Goal: Find contact information: Find contact information

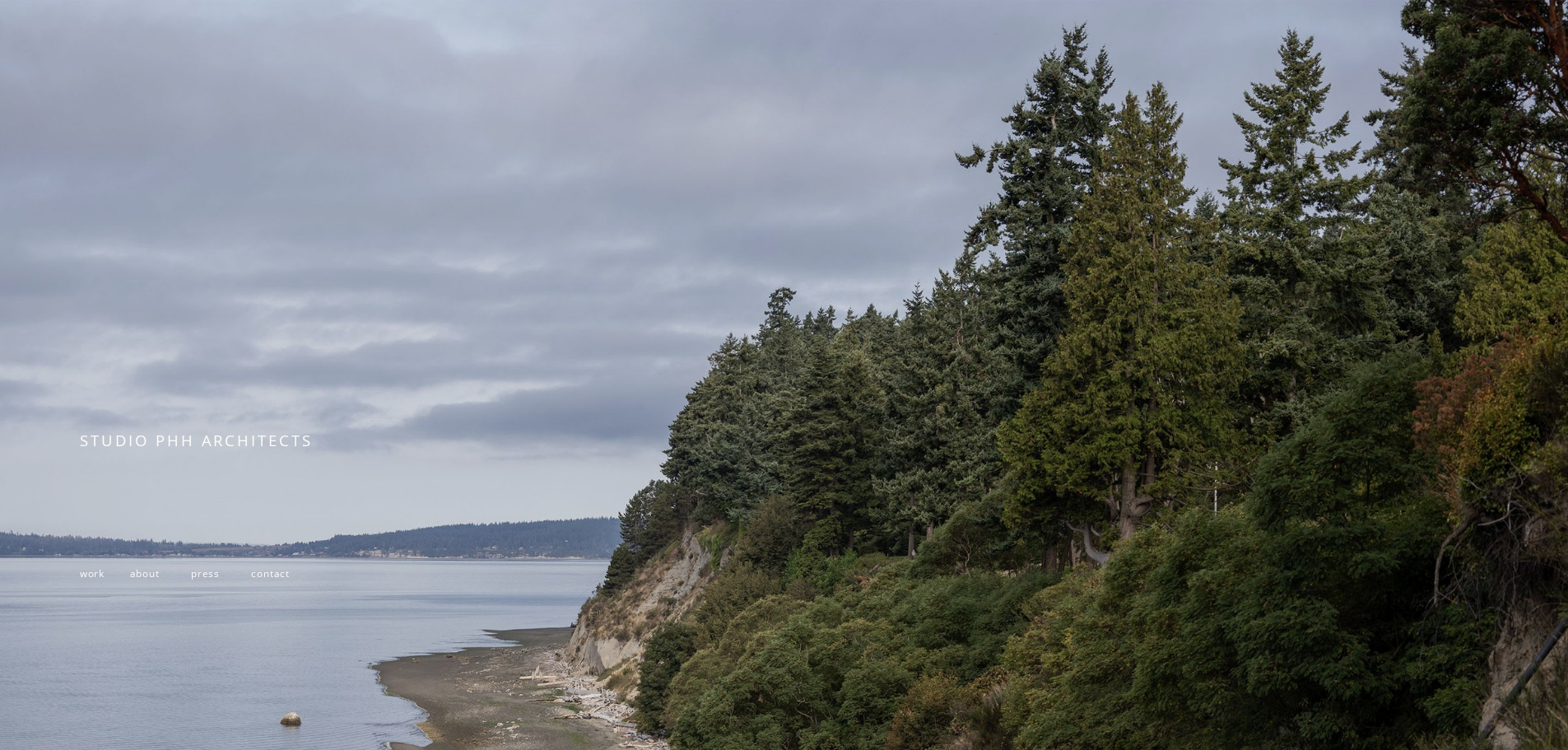
click at [267, 577] on span "contact" at bounding box center [270, 573] width 39 height 13
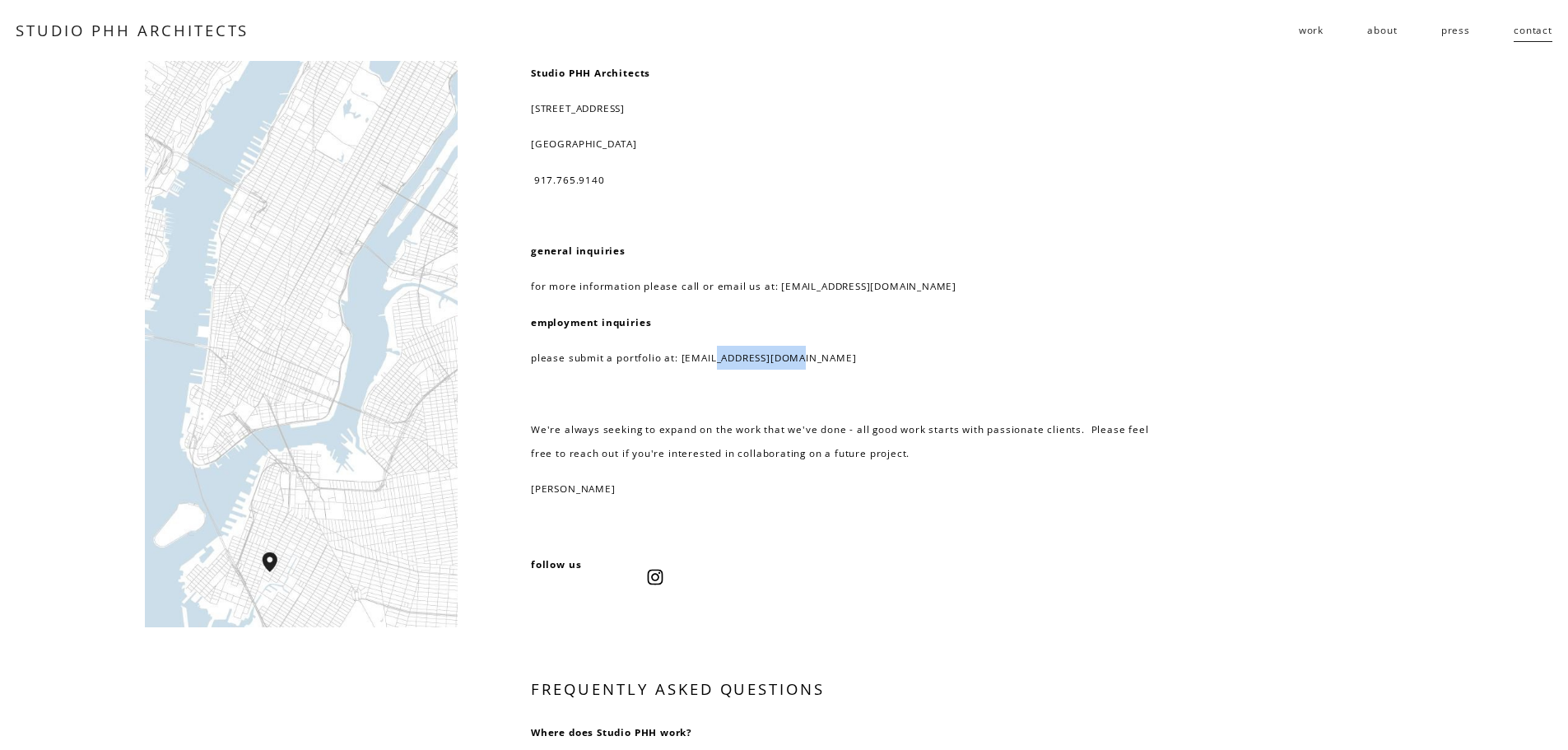
drag, startPoint x: 802, startPoint y: 360, endPoint x: 717, endPoint y: 358, distance: 85.0
click at [717, 358] on p "please submit a portfolio at: resume@studiophh.com" at bounding box center [848, 358] width 634 height 24
drag, startPoint x: 806, startPoint y: 363, endPoint x: 680, endPoint y: 364, distance: 126.0
click at [680, 364] on p "please submit a portfolio at: resume@studiophh.com" at bounding box center [848, 358] width 634 height 24
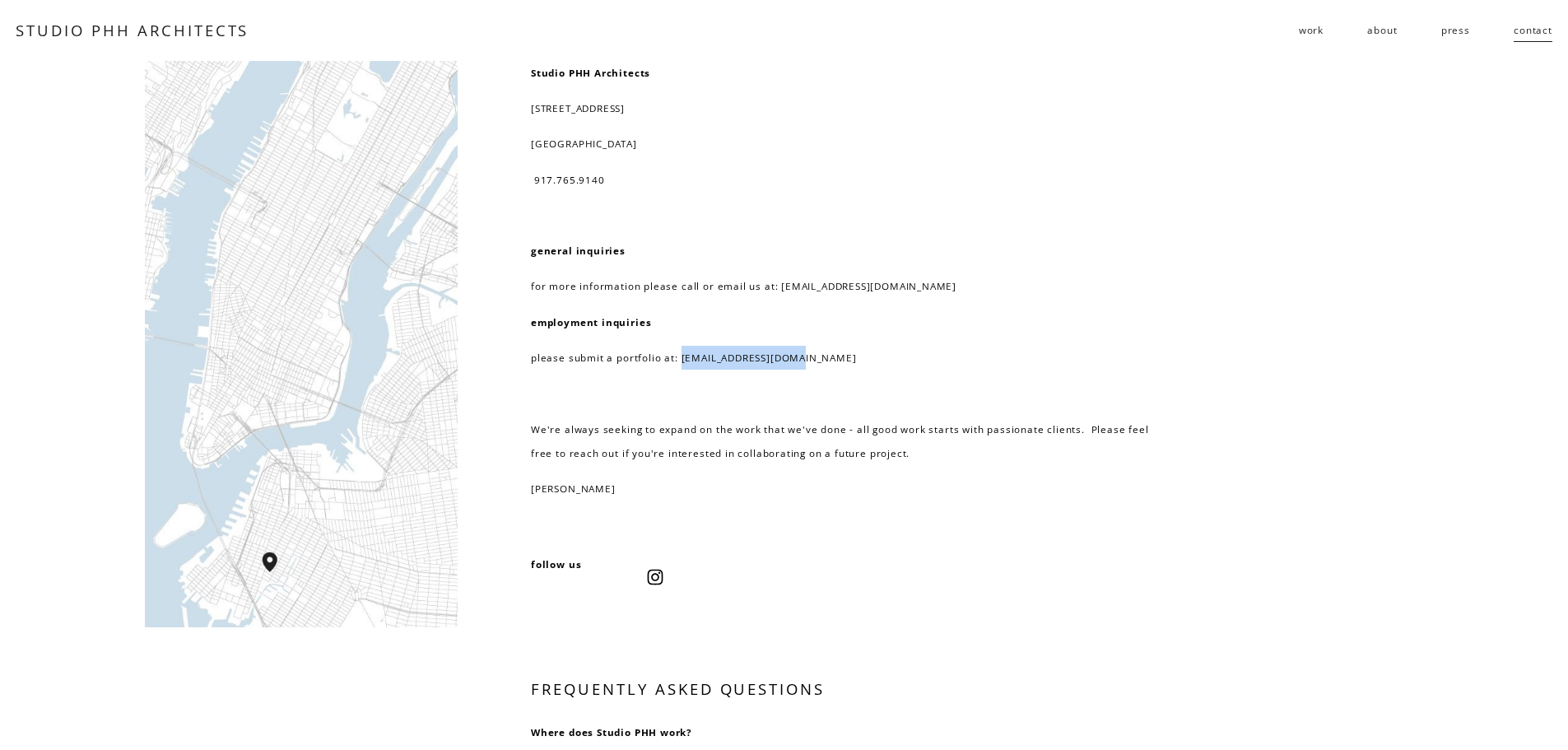
click at [680, 364] on p "please submit a portfolio at: resume@studiophh.com" at bounding box center [848, 358] width 634 height 24
drag, startPoint x: 808, startPoint y: 355, endPoint x: 680, endPoint y: 362, distance: 128.2
click at [680, 362] on p "please submit a portfolio at: resume@studiophh.com" at bounding box center [848, 358] width 634 height 24
drag, startPoint x: 798, startPoint y: 358, endPoint x: 679, endPoint y: 359, distance: 119.0
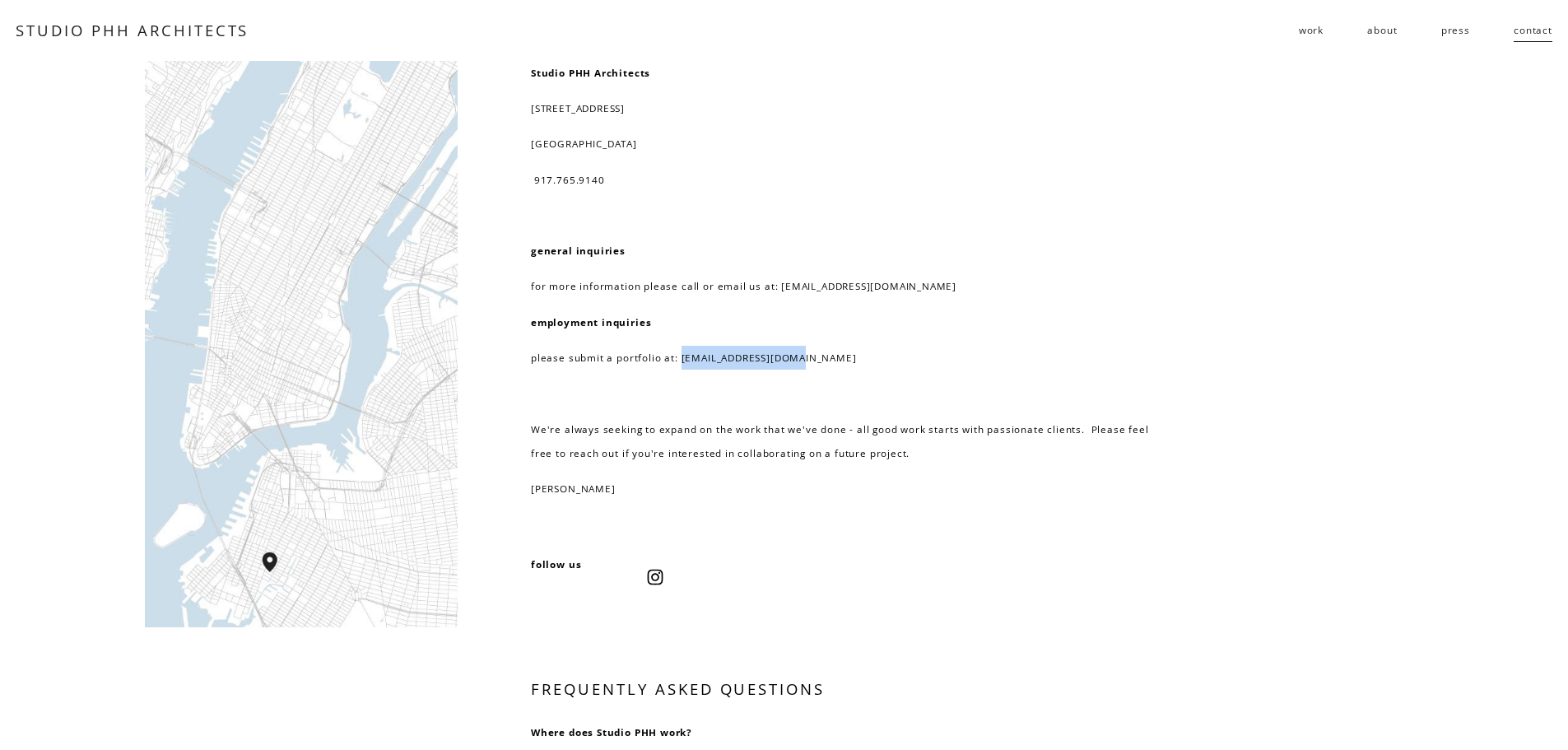
click at [679, 359] on p "please submit a portfolio at: resume@studiophh.com" at bounding box center [848, 358] width 634 height 24
drag, startPoint x: 813, startPoint y: 357, endPoint x: 680, endPoint y: 368, distance: 133.5
click at [680, 368] on p "please submit a portfolio at: resume@studiophh.com" at bounding box center [848, 358] width 634 height 24
click at [820, 355] on p "please submit a portfolio at: resume@studiophh.com" at bounding box center [848, 358] width 634 height 24
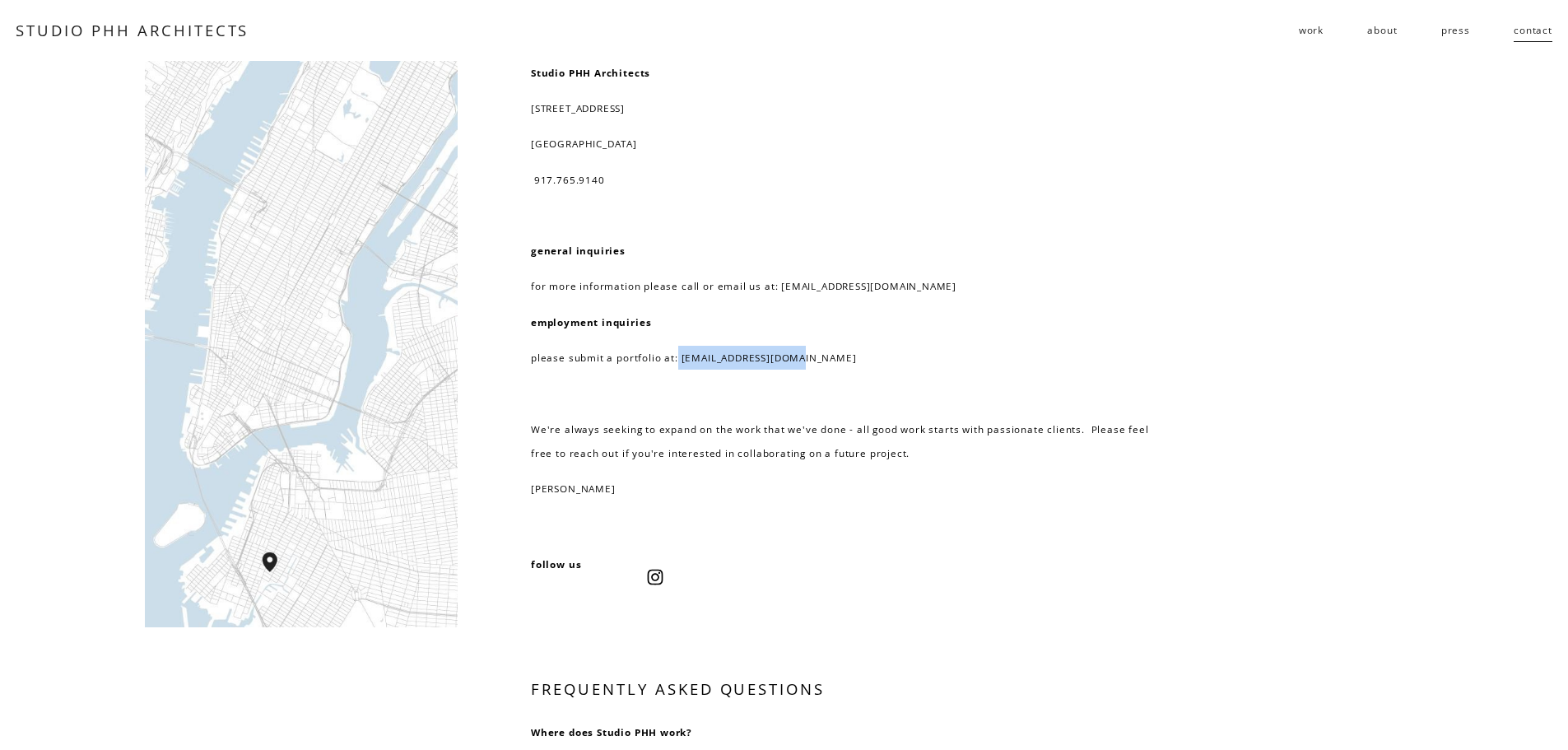
drag, startPoint x: 827, startPoint y: 360, endPoint x: 676, endPoint y: 363, distance: 151.0
click at [676, 363] on p "please submit a portfolio at: resume@studiophh.com" at bounding box center [848, 358] width 634 height 24
drag, startPoint x: 803, startPoint y: 358, endPoint x: 678, endPoint y: 358, distance: 125.0
click at [678, 358] on p "please submit a portfolio at: resume@studiophh.com" at bounding box center [848, 358] width 634 height 24
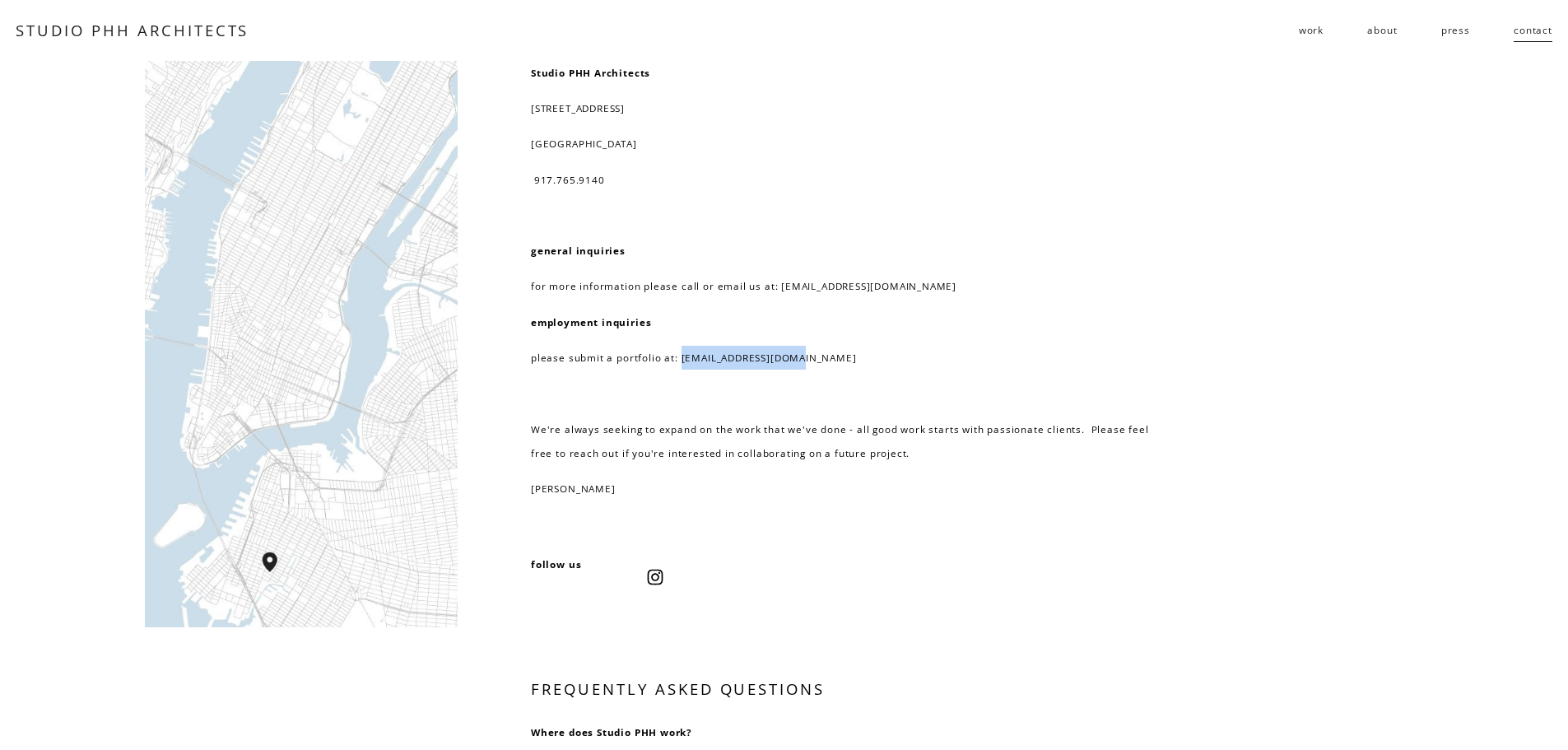
click at [678, 358] on p "please submit a portfolio at: resume@studiophh.com" at bounding box center [848, 358] width 634 height 24
drag, startPoint x: 680, startPoint y: 358, endPoint x: 808, endPoint y: 360, distance: 128.0
click at [808, 360] on p "please submit a portfolio at: resume@studiophh.com" at bounding box center [848, 358] width 634 height 24
drag, startPoint x: 898, startPoint y: 287, endPoint x: 776, endPoint y: 292, distance: 122.1
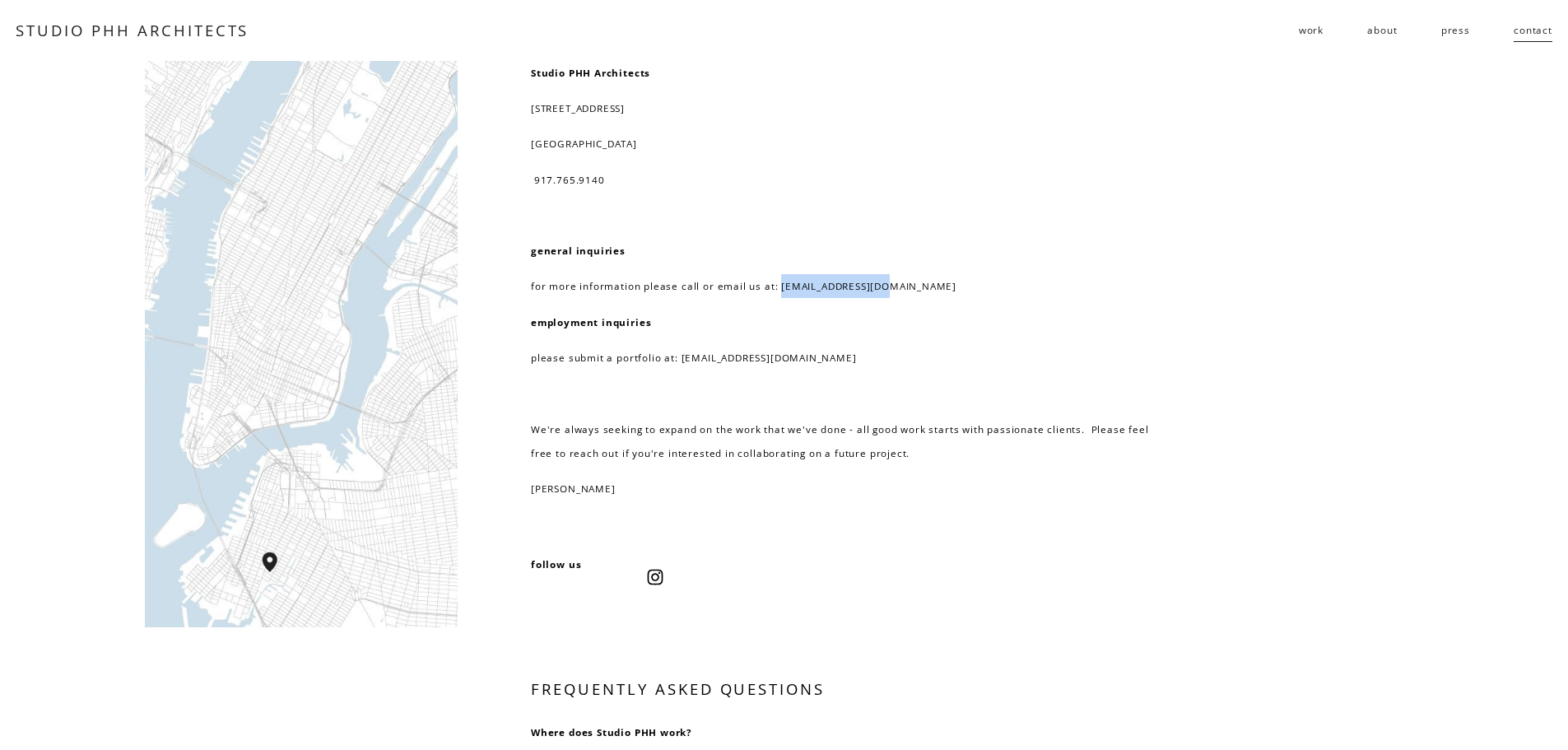
click at [776, 292] on p "for more information please call or email us at: info@studiophh.com" at bounding box center [848, 286] width 634 height 24
click at [758, 288] on p "for more information please call or email us at: info@studiophh.com" at bounding box center [848, 286] width 634 height 24
drag, startPoint x: 776, startPoint y: 287, endPoint x: 908, endPoint y: 294, distance: 132.2
click at [908, 294] on p "for more information please call or email us at: info@studiophh.com" at bounding box center [848, 286] width 634 height 24
click at [902, 291] on p "for more information please call or email us at: info@studiophh.com" at bounding box center [848, 286] width 634 height 24
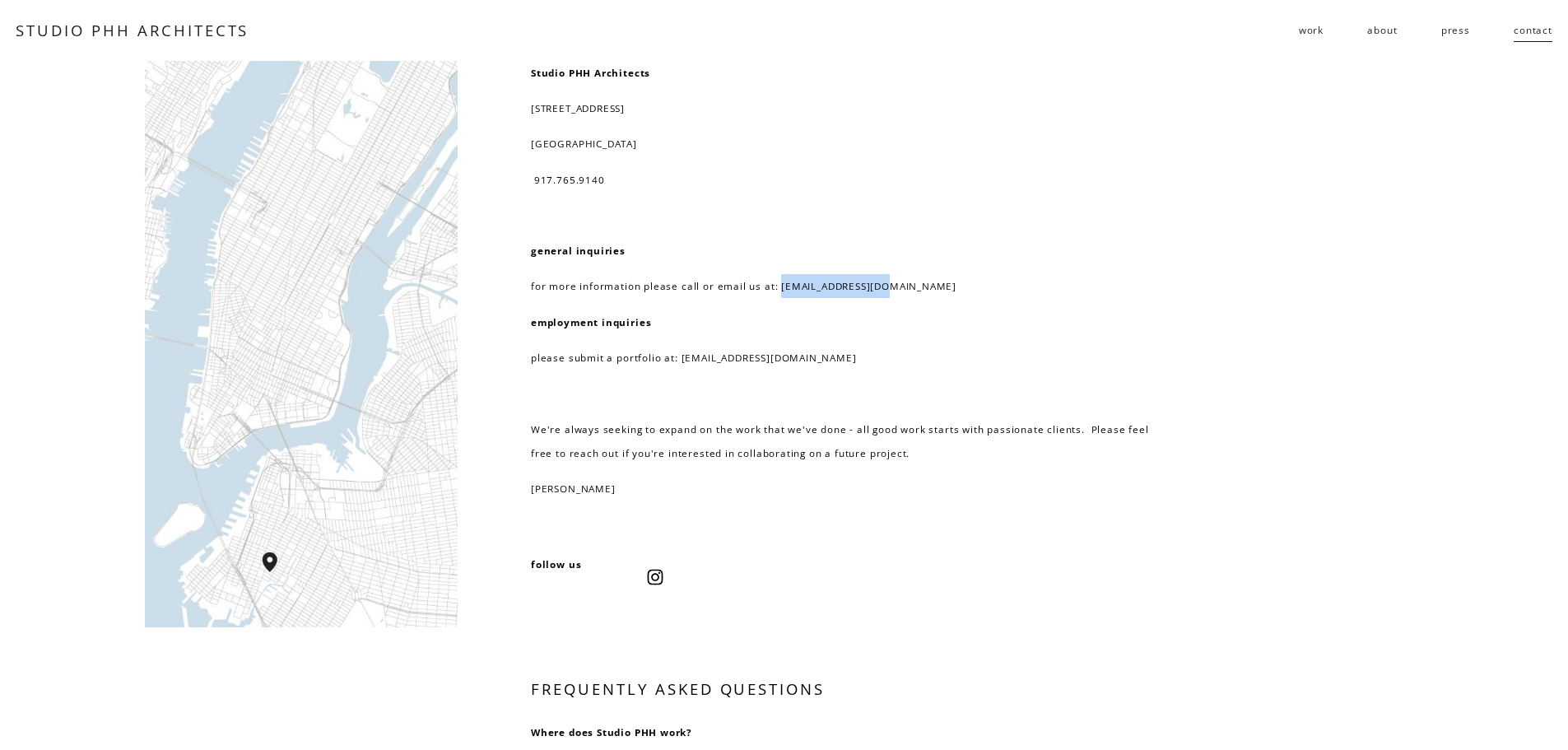
drag, startPoint x: 894, startPoint y: 287, endPoint x: 777, endPoint y: 296, distance: 117.3
click at [777, 296] on p "for more information please call or email us at: info@studiophh.com" at bounding box center [848, 286] width 634 height 24
drag, startPoint x: 883, startPoint y: 287, endPoint x: 776, endPoint y: 280, distance: 107.2
click at [776, 280] on p "for more information please call or email us at: info@studiophh.com" at bounding box center [848, 286] width 634 height 24
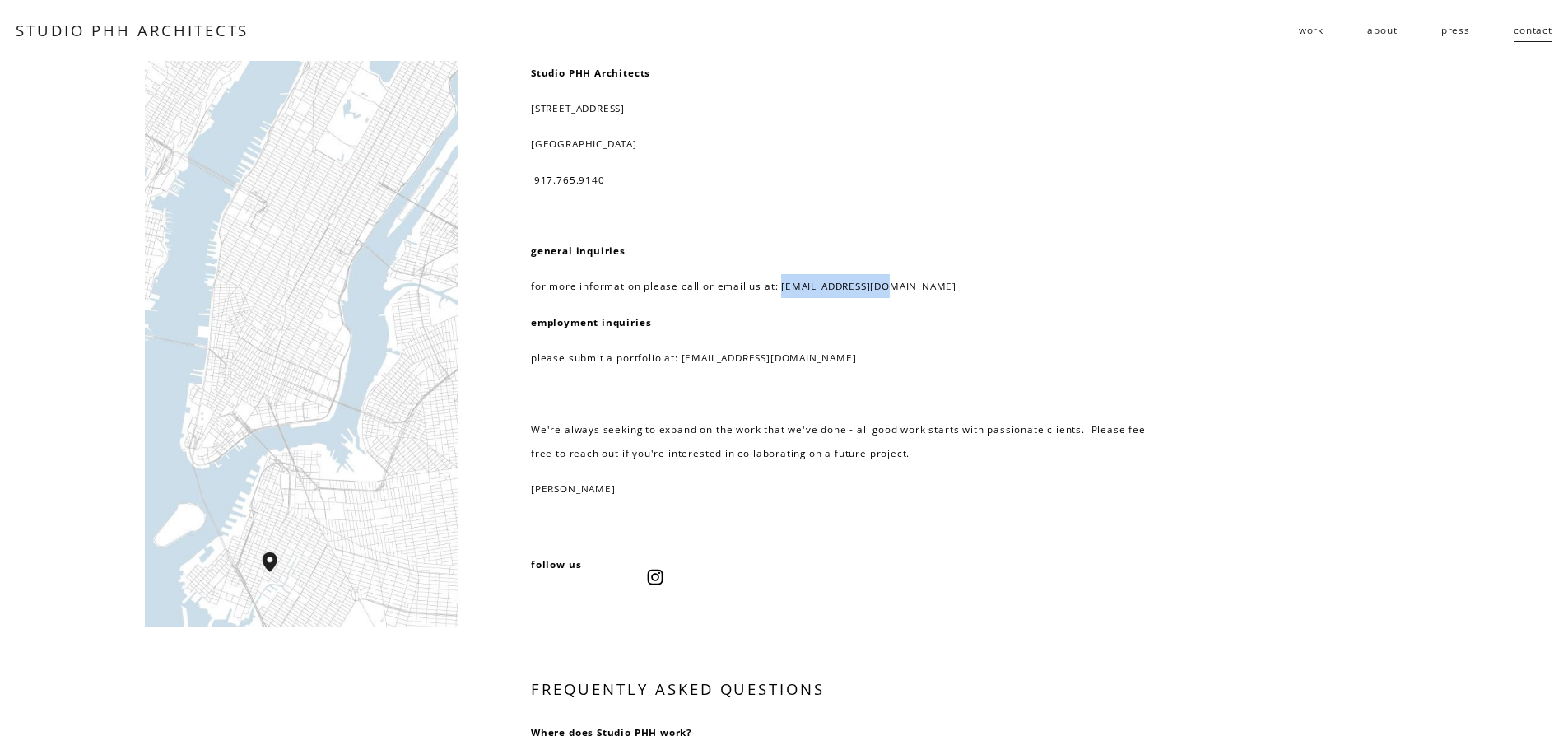
copy p "info@studiophh.com"
click at [145, 38] on link "STUDIO PHH ARCHITECTS" at bounding box center [132, 30] width 233 height 21
